Goal: Information Seeking & Learning: Learn about a topic

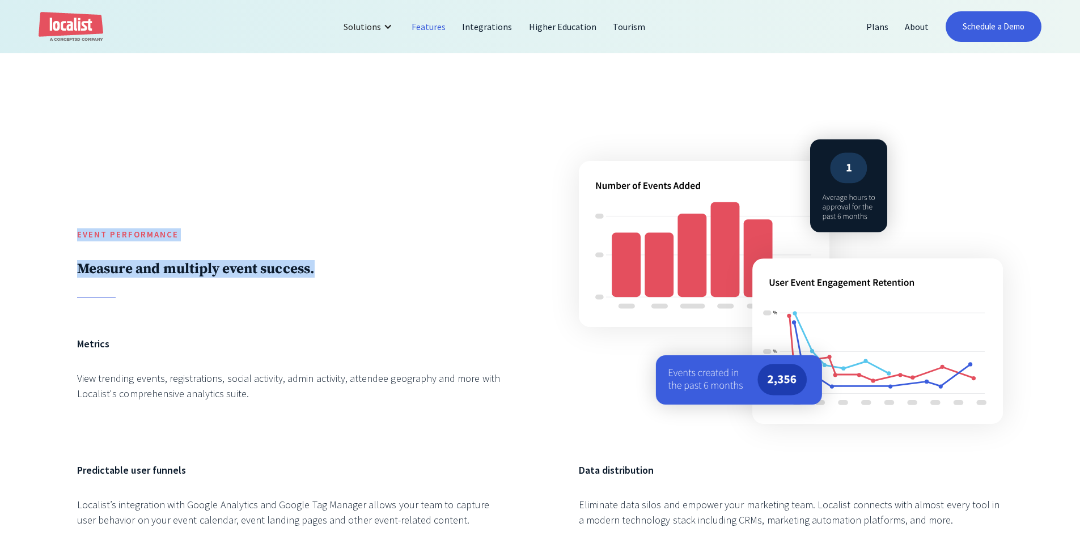
drag, startPoint x: 78, startPoint y: 219, endPoint x: 470, endPoint y: 309, distance: 402.4
click at [470, 298] on div "Event Performance Measure and multiply event success." at bounding box center [289, 205] width 424 height 185
drag, startPoint x: 454, startPoint y: 309, endPoint x: 0, endPoint y: 205, distance: 466.3
click at [0, 205] on div "Event Performance Measure and multiply event success. Metrics View trending eve…" at bounding box center [540, 331] width 1080 height 592
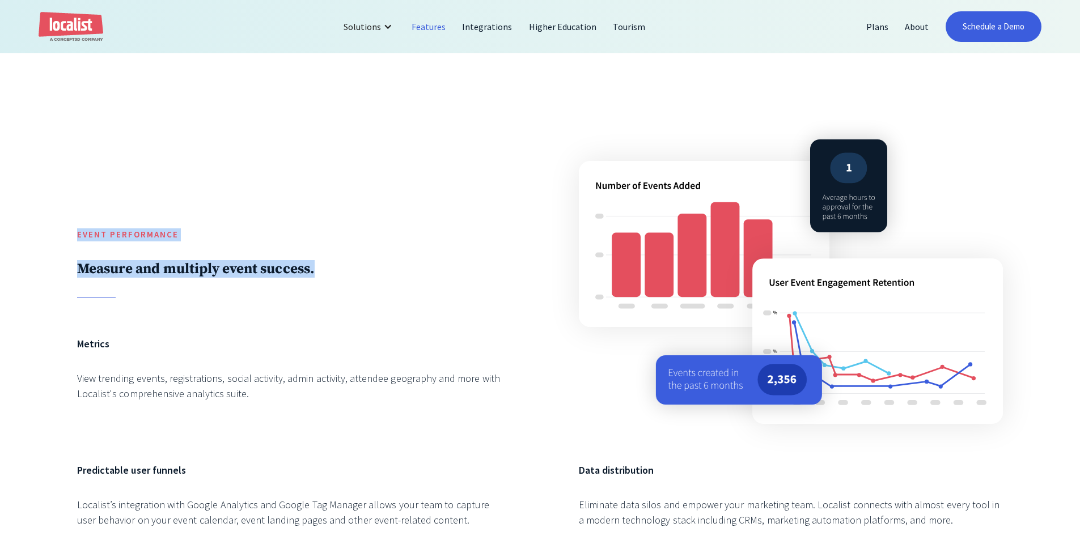
click at [0, 205] on div "Event Performance Measure and multiply event success. Metrics View trending eve…" at bounding box center [540, 331] width 1080 height 592
drag, startPoint x: 334, startPoint y: 317, endPoint x: 25, endPoint y: 236, distance: 319.7
click at [24, 236] on div "Event Performance Measure and multiply event success. Metrics View trending eve…" at bounding box center [540, 331] width 1080 height 592
click at [25, 236] on div "Event Performance Measure and multiply event success. Metrics View trending eve…" at bounding box center [540, 331] width 1080 height 592
drag, startPoint x: 27, startPoint y: 235, endPoint x: 408, endPoint y: 324, distance: 391.5
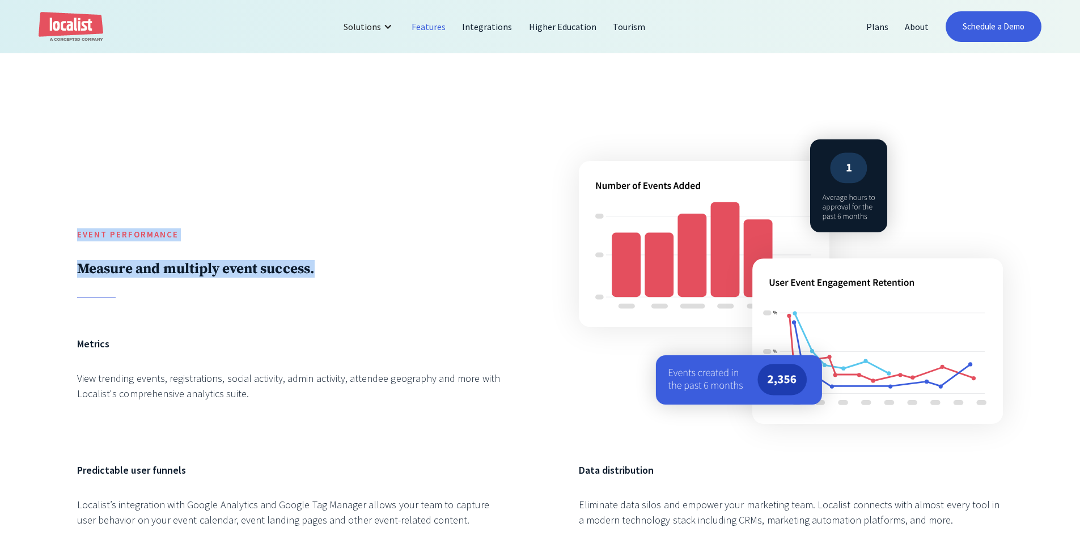
click at [408, 324] on div "Event Performance Measure and multiply event success. Metrics View trending eve…" at bounding box center [540, 331] width 1080 height 592
click at [418, 337] on div "Event Performance Measure and multiply event success. Metrics View trending eve…" at bounding box center [539, 332] width 925 height 438
click at [525, 178] on div "Event Performance Measure and multiply event success. Metrics View trending eve…" at bounding box center [539, 332] width 925 height 438
click at [27, 258] on div "Event Performance Measure and multiply event success. Metrics View trending eve…" at bounding box center [540, 331] width 1080 height 592
click at [290, 271] on div "Event Performance Measure and multiply event success." at bounding box center [289, 205] width 424 height 185
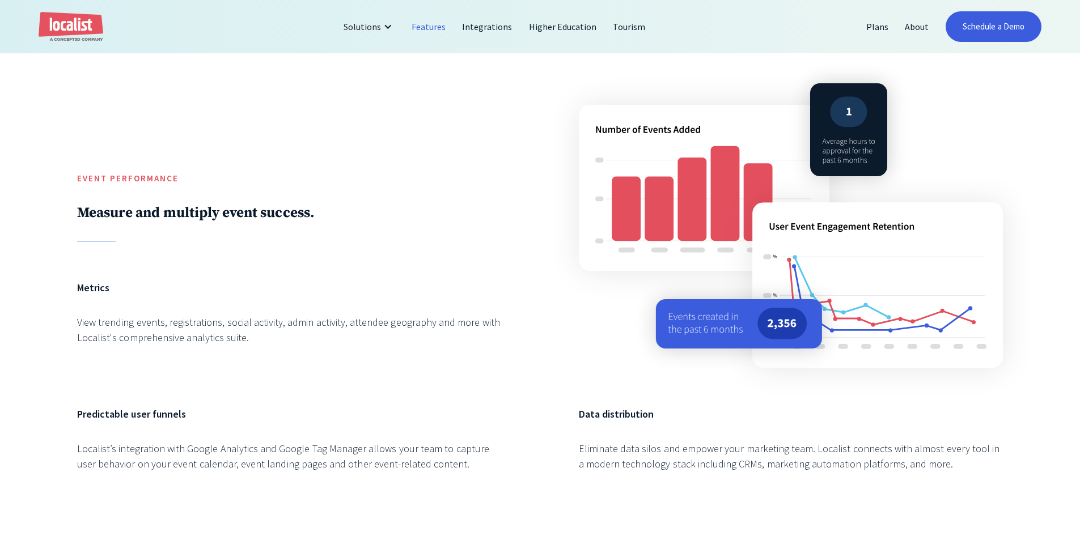
scroll to position [2153, 0]
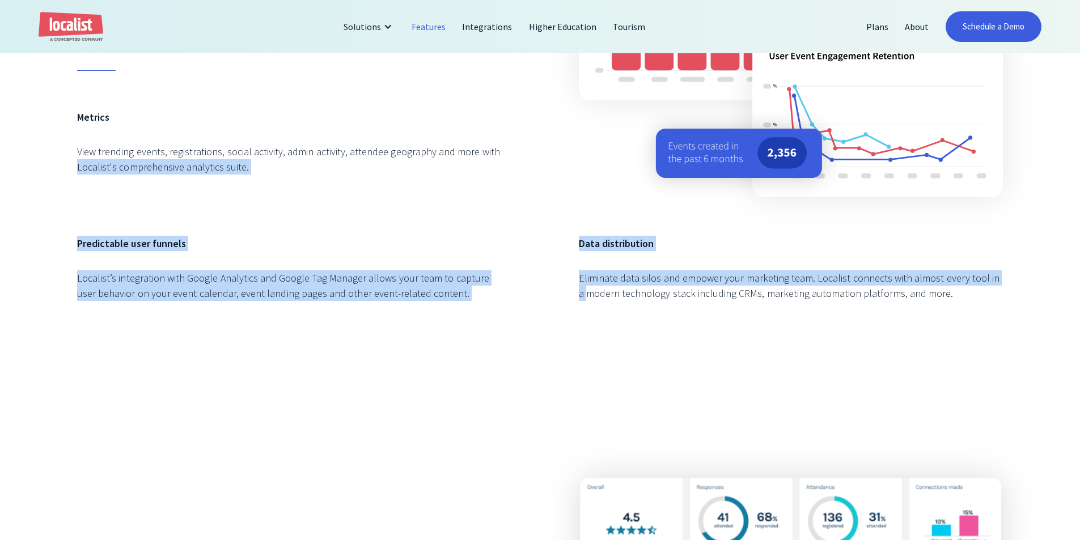
drag, startPoint x: 65, startPoint y: 230, endPoint x: 562, endPoint y: 338, distance: 508.7
click at [562, 338] on div "Event Performance Measure and multiply event success. Metrics View trending eve…" at bounding box center [540, 104] width 1080 height 592
drag, startPoint x: 525, startPoint y: 331, endPoint x: 0, endPoint y: 231, distance: 534.8
click at [0, 231] on div "Event Performance Measure and multiply event success. Metrics View trending eve…" at bounding box center [540, 104] width 1080 height 592
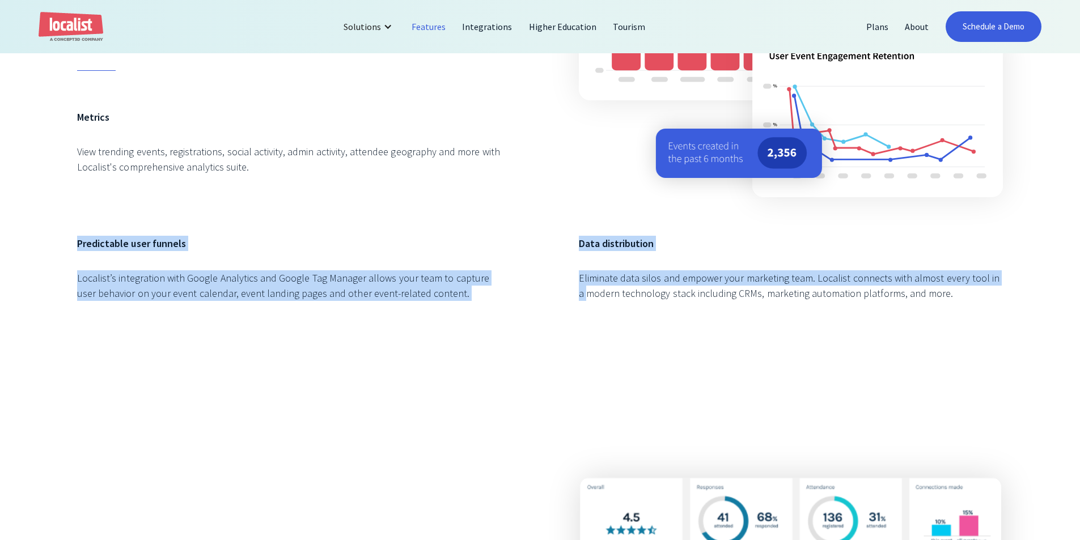
click at [0, 231] on div "Event Performance Measure and multiply event success. Metrics View trending eve…" at bounding box center [540, 104] width 1080 height 592
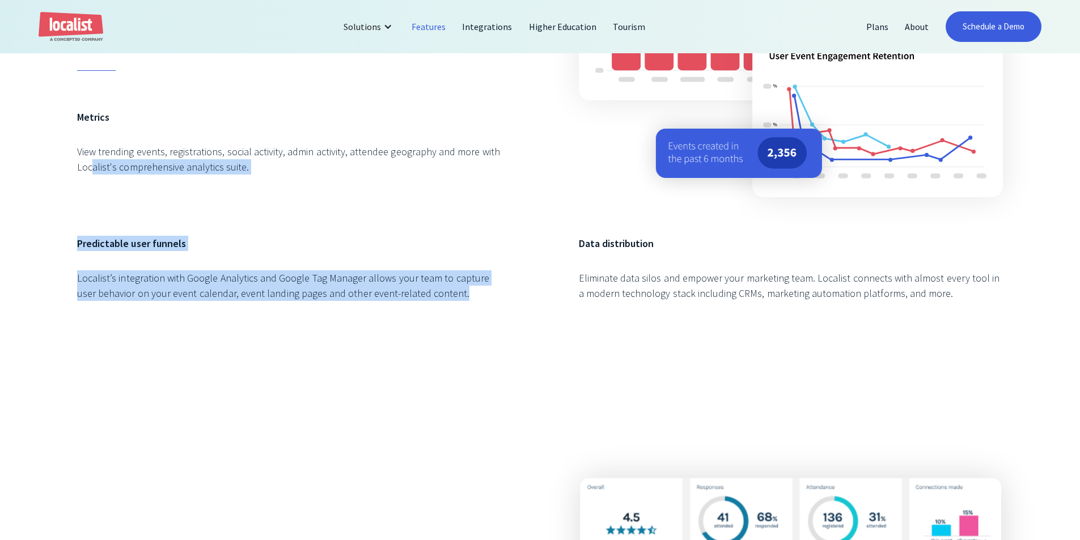
drag, startPoint x: 92, startPoint y: 230, endPoint x: 517, endPoint y: 344, distance: 440.1
click at [517, 344] on div "Event Performance Measure and multiply event success. Metrics View trending eve…" at bounding box center [540, 104] width 1080 height 592
drag, startPoint x: 517, startPoint y: 344, endPoint x: 53, endPoint y: 239, distance: 475.2
click at [53, 244] on div "Event Performance Measure and multiply event success. Metrics View trending eve…" at bounding box center [540, 104] width 1080 height 592
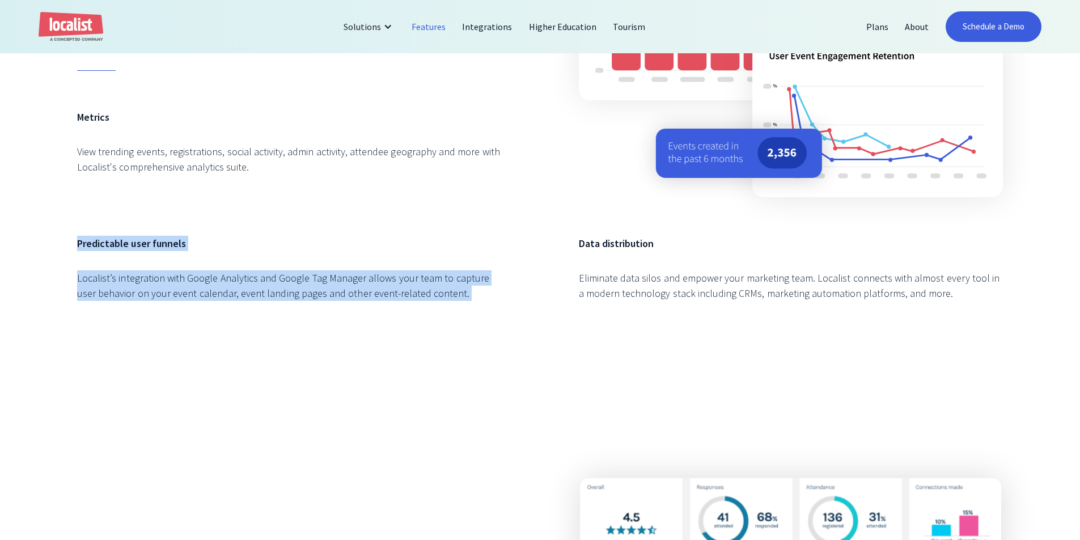
click at [53, 239] on div "Event Performance Measure and multiply event success. Metrics View trending eve…" at bounding box center [540, 104] width 1080 height 592
drag, startPoint x: 53, startPoint y: 239, endPoint x: 406, endPoint y: 319, distance: 362.0
click at [406, 319] on div "Event Performance Measure and multiply event success. Metrics View trending eve…" at bounding box center [540, 104] width 1080 height 592
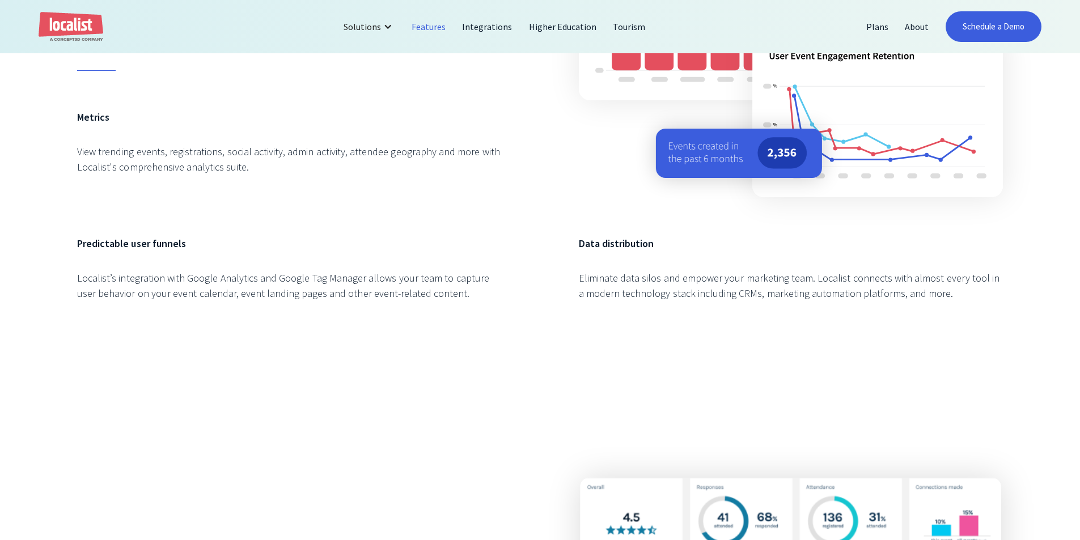
click at [436, 301] on div "Localist’s integration with Google Analytics and Google Tag Manager allows your…" at bounding box center [289, 285] width 424 height 31
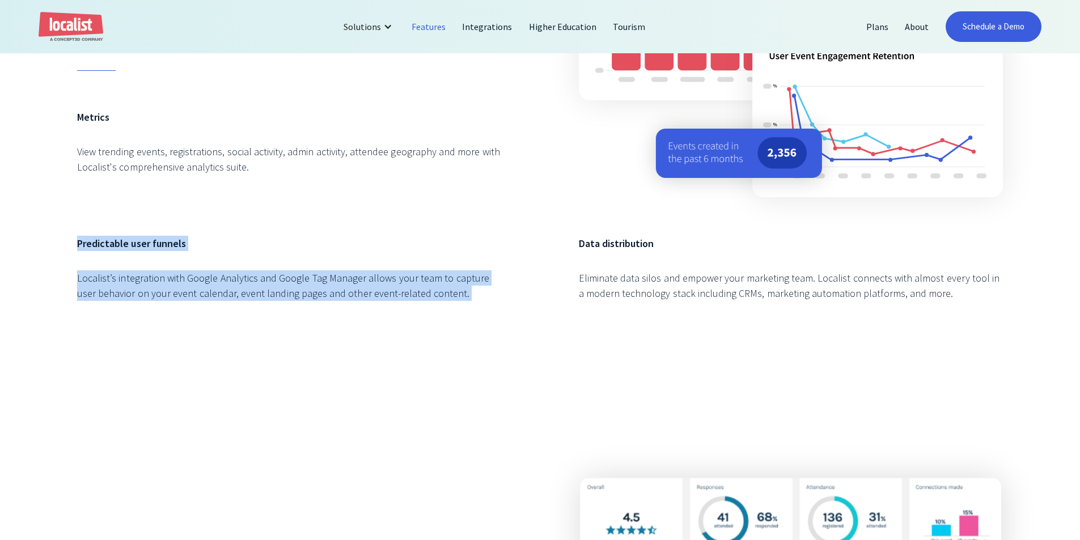
drag, startPoint x: 436, startPoint y: 313, endPoint x: 64, endPoint y: 250, distance: 376.9
click at [64, 250] on div "Event Performance Measure and multiply event success. Metrics View trending eve…" at bounding box center [540, 104] width 1080 height 592
drag, startPoint x: 64, startPoint y: 250, endPoint x: 456, endPoint y: 329, distance: 400.0
click at [456, 329] on div "Event Performance Measure and multiply event success. Metrics View trending eve…" at bounding box center [540, 104] width 1080 height 592
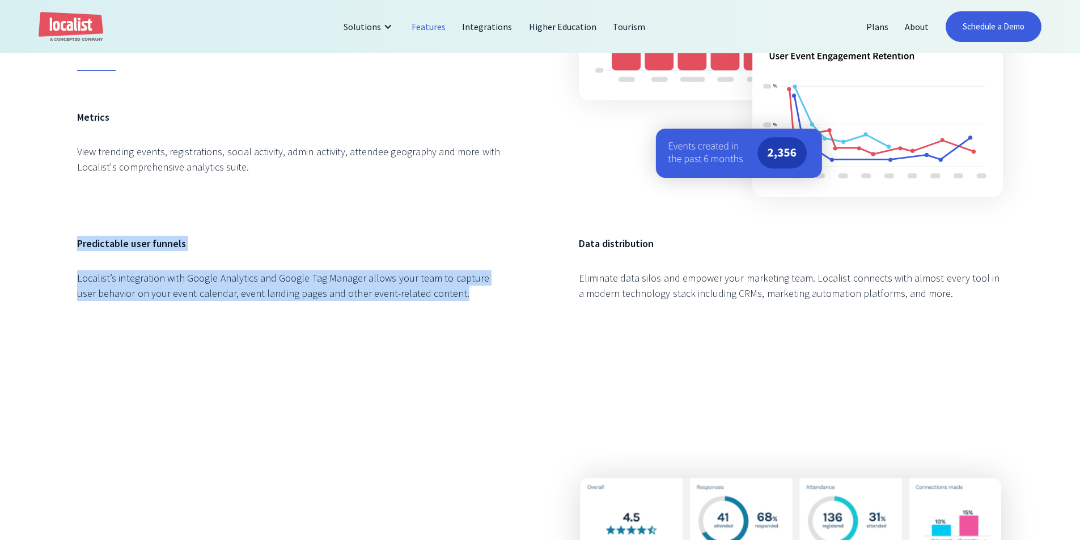
click at [458, 301] on div "Localist’s integration with Google Analytics and Google Tag Manager allows your…" at bounding box center [289, 285] width 424 height 31
drag, startPoint x: 458, startPoint y: 315, endPoint x: 53, endPoint y: 245, distance: 411.8
click at [53, 245] on div "Event Performance Measure and multiply event success. Metrics View trending eve…" at bounding box center [540, 104] width 1080 height 592
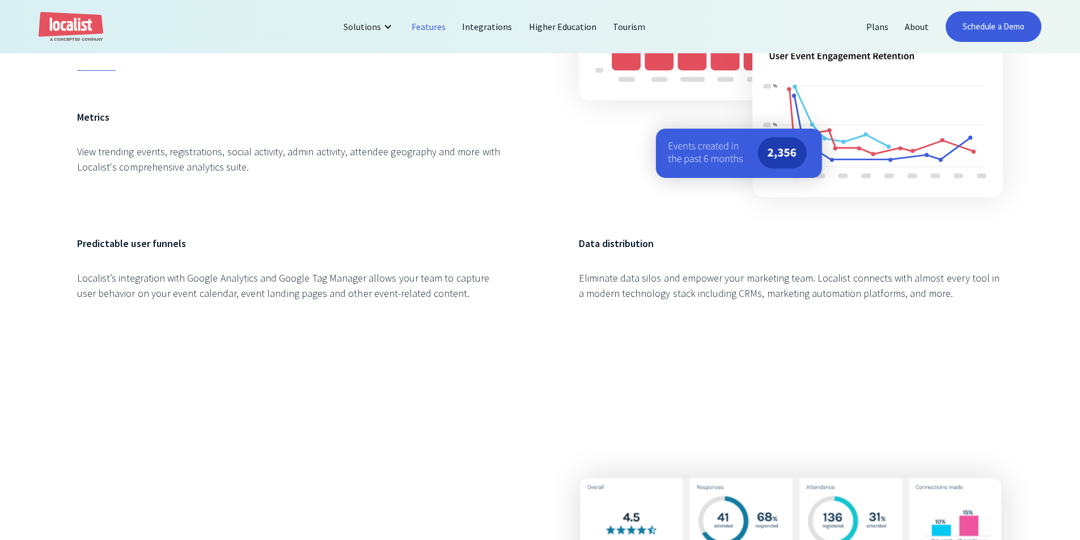
click at [78, 212] on div "Event Performance Measure and multiply event success. Metrics View trending eve…" at bounding box center [539, 105] width 925 height 438
